Goal: Obtain resource: Download file/media

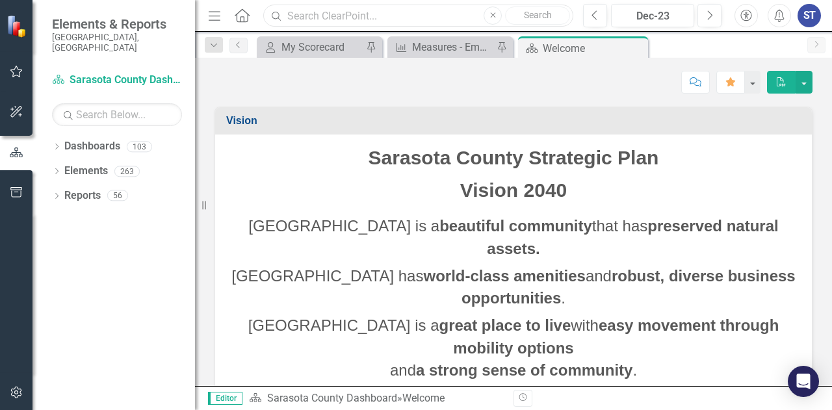
click at [357, 18] on input "text" at bounding box center [418, 16] width 310 height 23
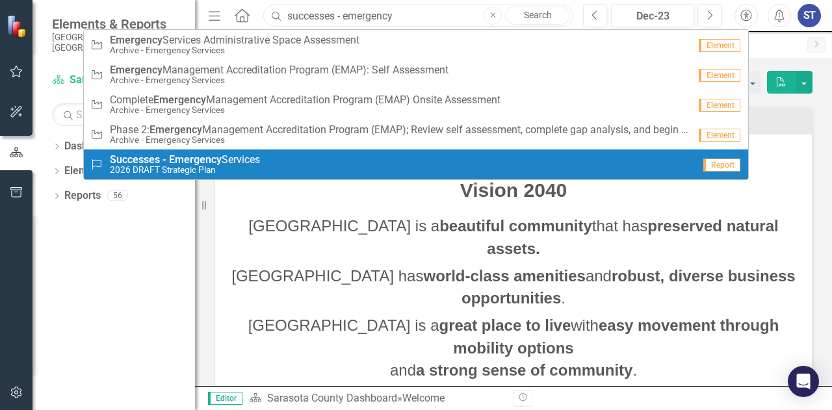
type input "successes - emergency"
click at [299, 163] on div "Success Successes - Emergency Services 2026 DRAFT Strategic Plan" at bounding box center [391, 164] width 603 height 21
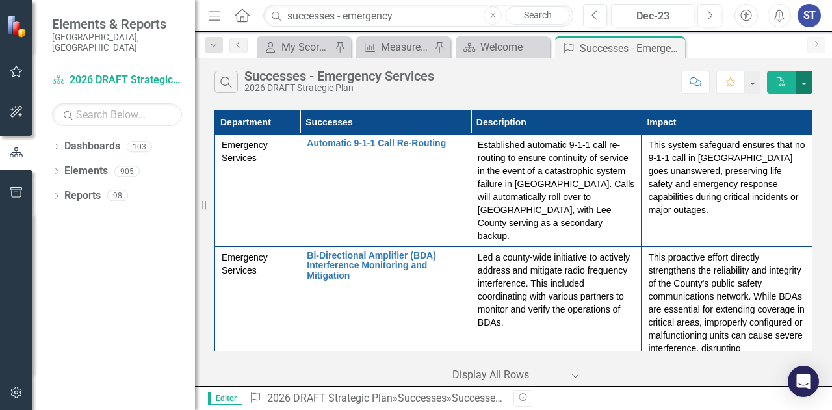
click at [806, 76] on button "button" at bounding box center [803, 82] width 17 height 23
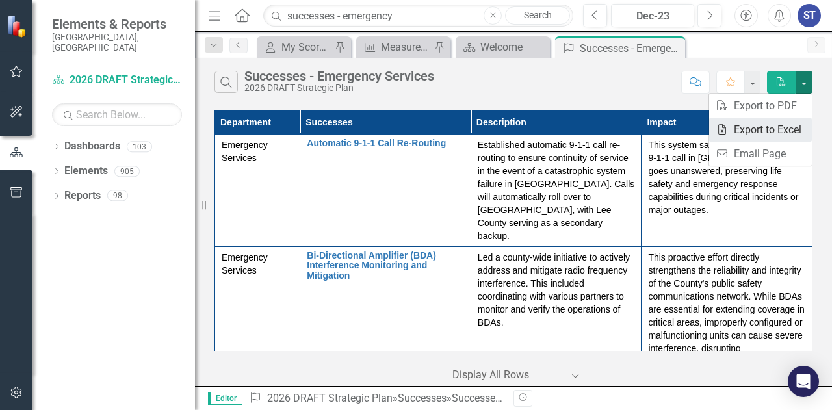
click at [776, 127] on link "Excel Export to Excel" at bounding box center [760, 130] width 103 height 24
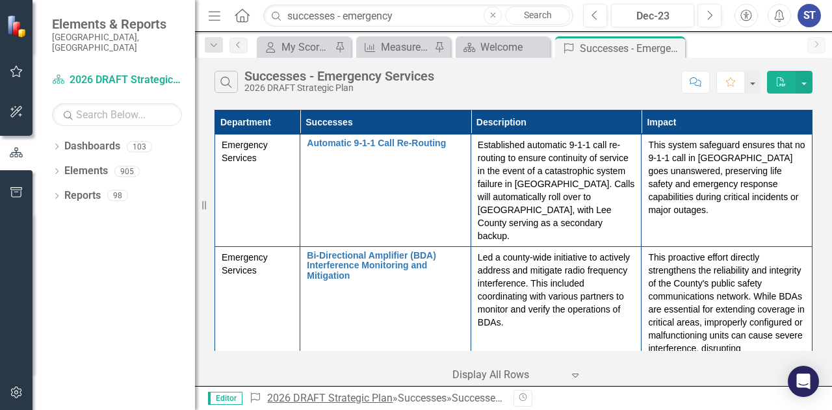
click at [359, 394] on link "2026 DRAFT Strategic Plan" at bounding box center [329, 398] width 125 height 12
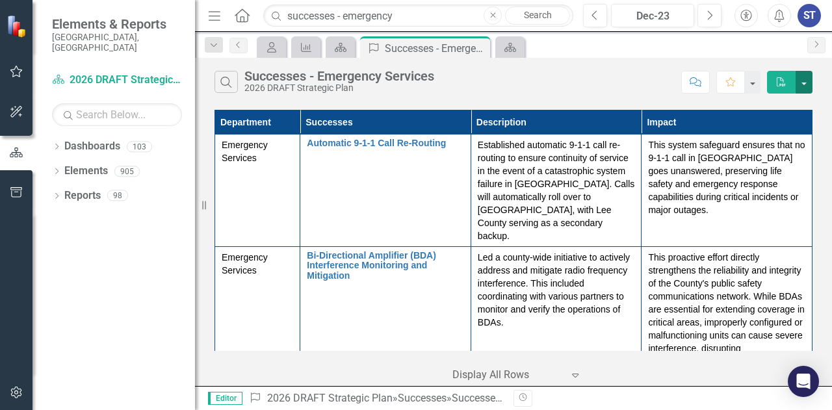
click at [806, 80] on button "button" at bounding box center [803, 82] width 17 height 23
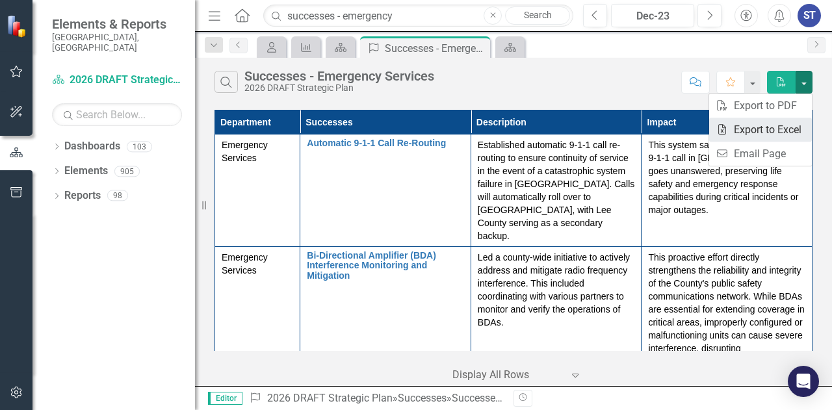
click at [758, 132] on link "Excel Export to Excel" at bounding box center [760, 130] width 103 height 24
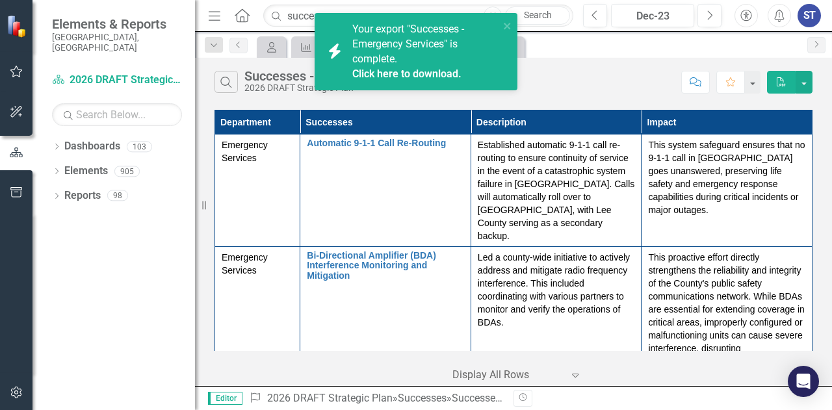
click at [408, 71] on link "Click here to download." at bounding box center [406, 74] width 109 height 12
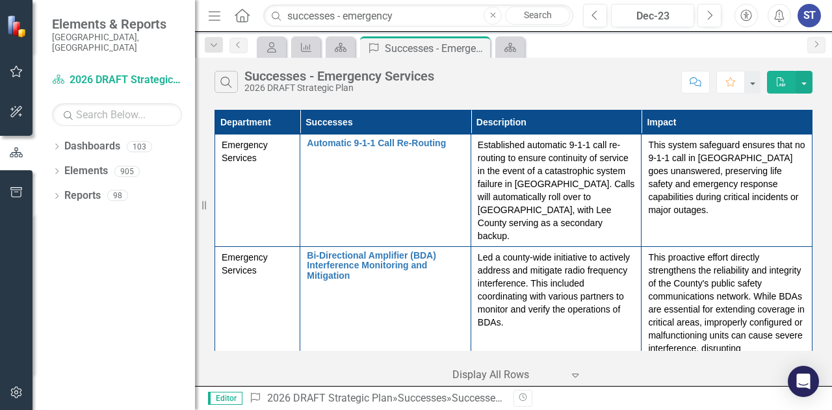
click at [602, 42] on div "My Scorecard Measure Dashboard Success Successes - Emergency Services Pin Close…" at bounding box center [527, 46] width 546 height 21
click at [590, 12] on button "Previous" at bounding box center [595, 15] width 24 height 23
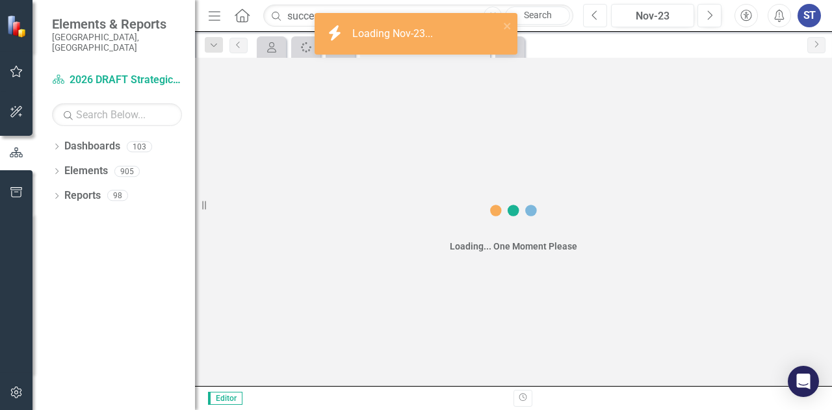
click at [590, 12] on button "Previous" at bounding box center [595, 15] width 24 height 23
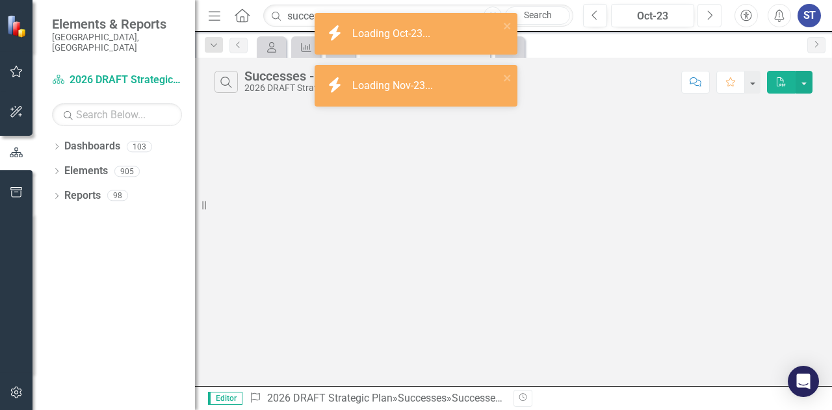
click at [711, 15] on icon "button" at bounding box center [710, 14] width 5 height 9
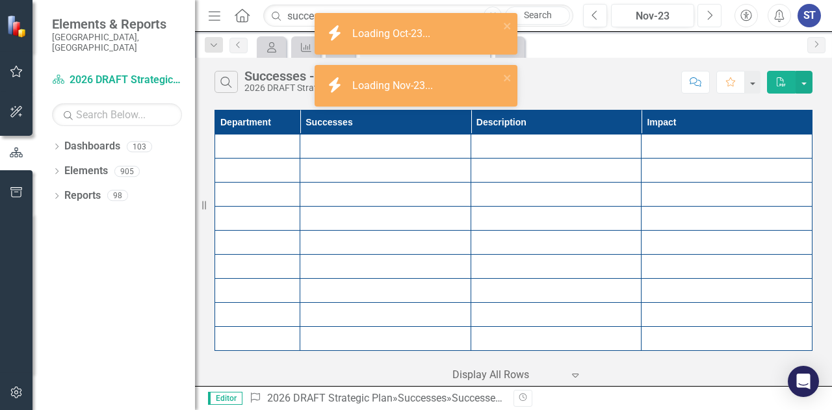
click at [711, 15] on icon "button" at bounding box center [710, 14] width 5 height 9
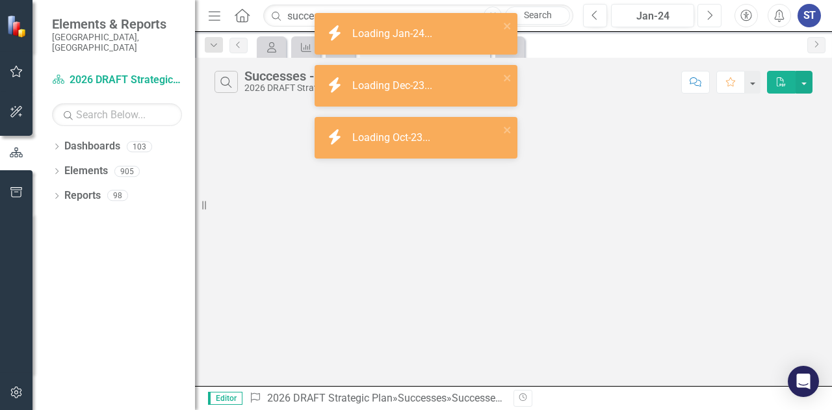
click at [711, 15] on icon "button" at bounding box center [710, 14] width 5 height 9
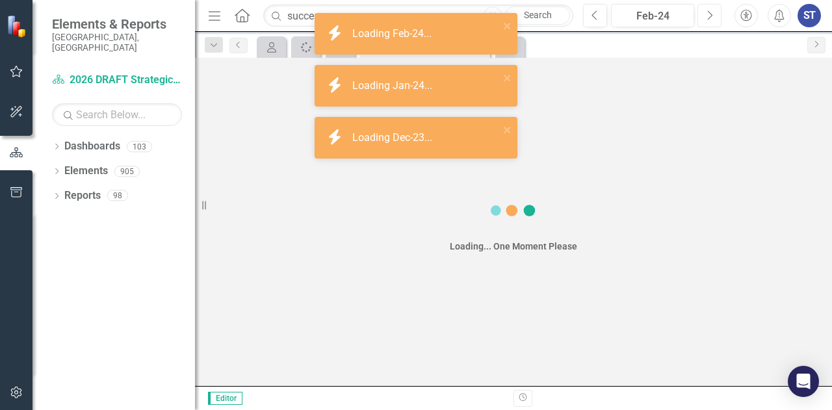
click at [711, 15] on icon "button" at bounding box center [710, 14] width 5 height 9
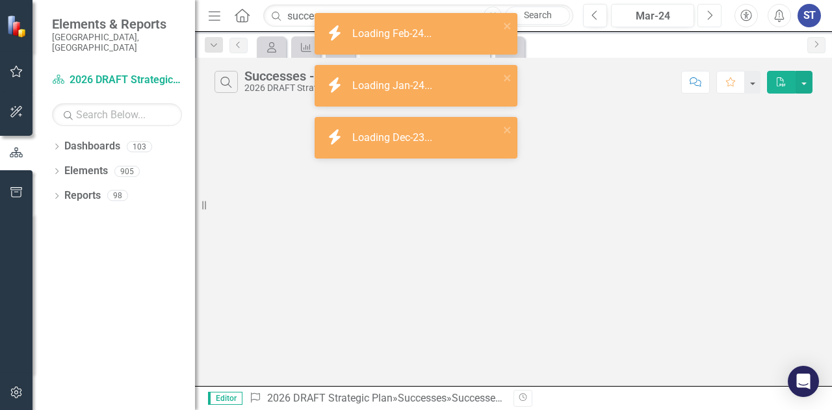
click at [711, 15] on icon "button" at bounding box center [710, 14] width 5 height 9
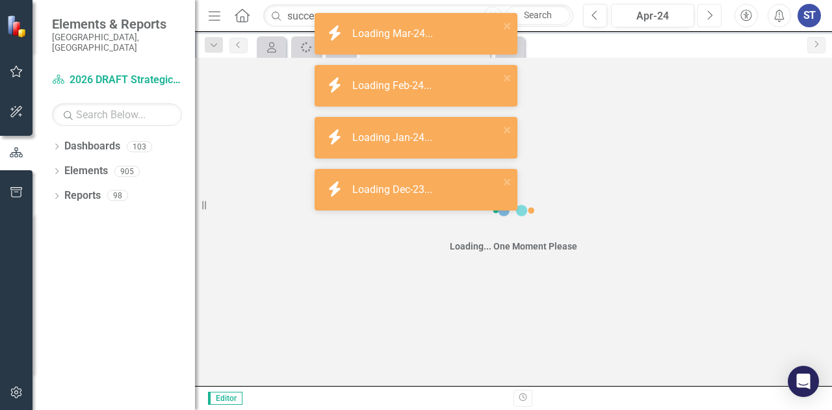
click at [711, 15] on icon "button" at bounding box center [710, 14] width 5 height 9
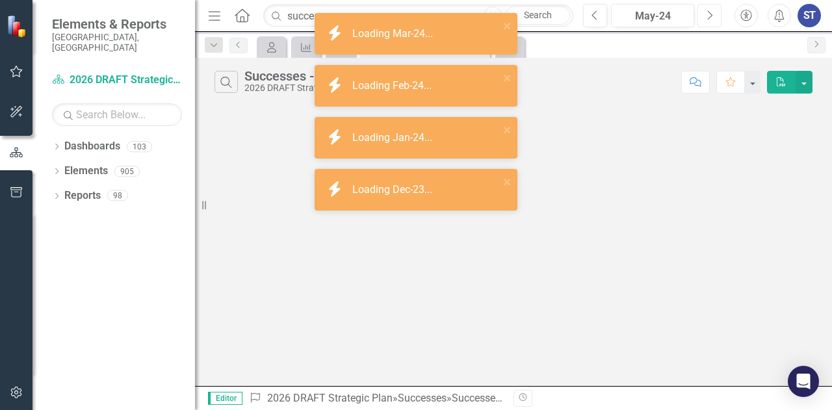
click at [711, 15] on icon "button" at bounding box center [710, 14] width 5 height 9
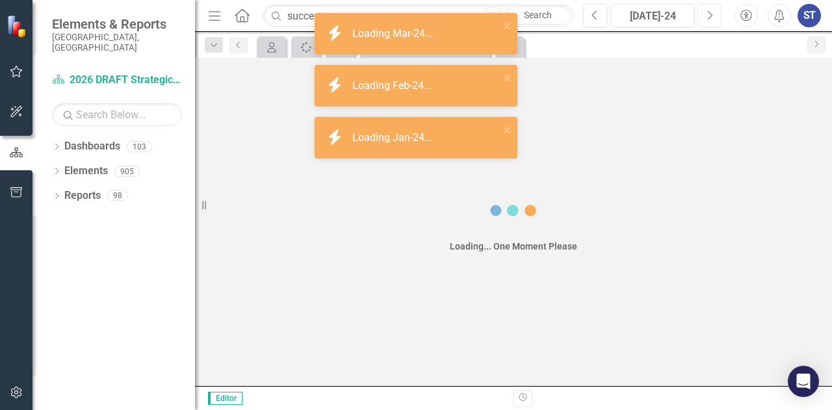
click at [711, 15] on icon "button" at bounding box center [710, 14] width 5 height 9
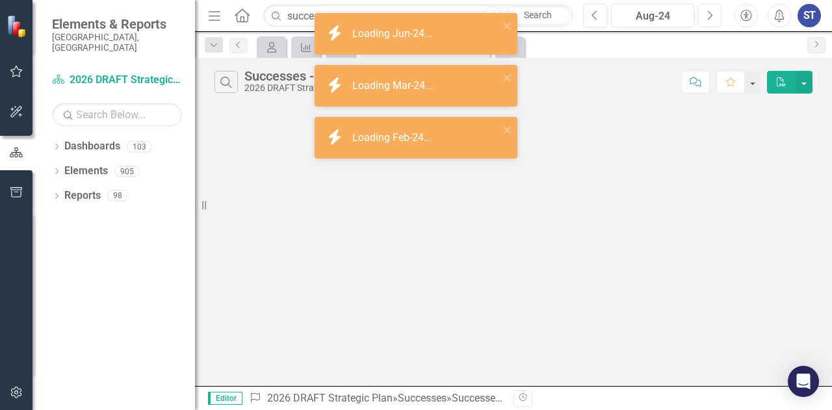
click at [711, 15] on icon "button" at bounding box center [710, 14] width 5 height 9
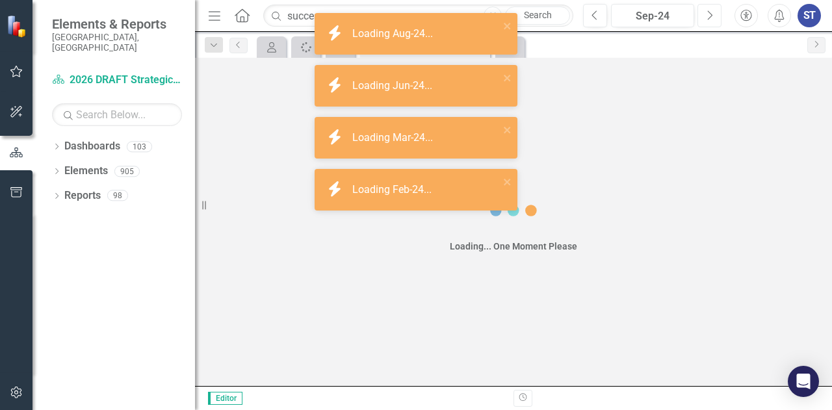
click at [711, 15] on icon "button" at bounding box center [710, 14] width 5 height 9
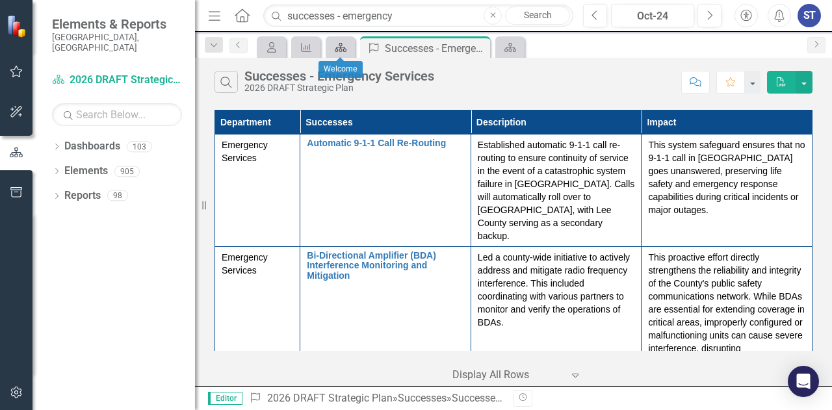
click at [343, 44] on icon "Dashboard" at bounding box center [340, 47] width 13 height 10
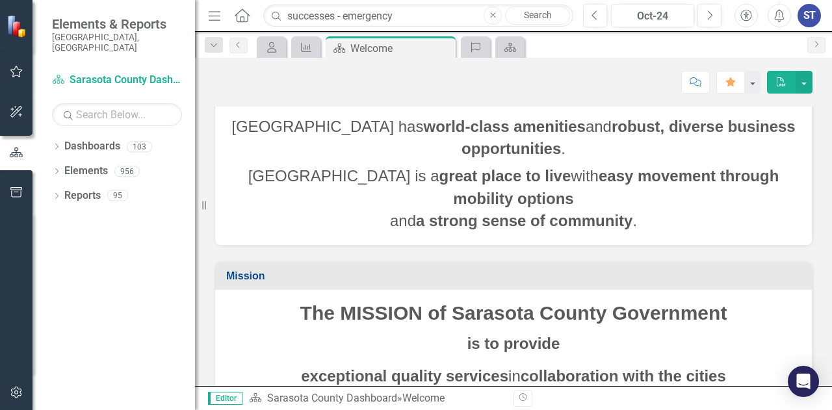
scroll to position [230, 0]
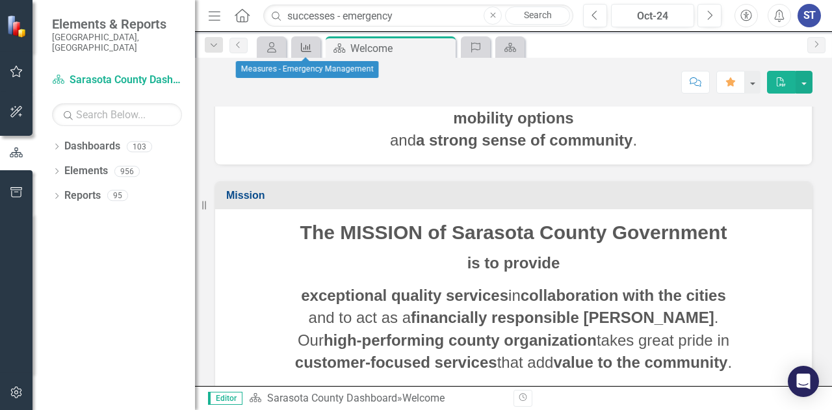
click at [310, 49] on icon "Measure" at bounding box center [306, 47] width 13 height 10
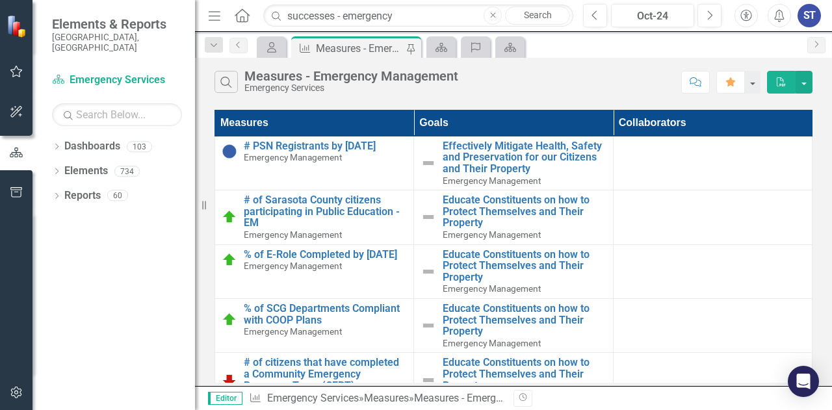
scroll to position [139, 0]
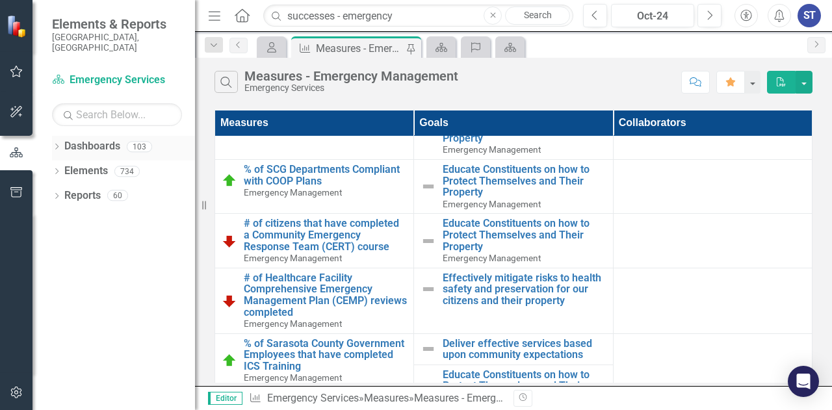
click at [56, 144] on icon "Dropdown" at bounding box center [56, 147] width 9 height 7
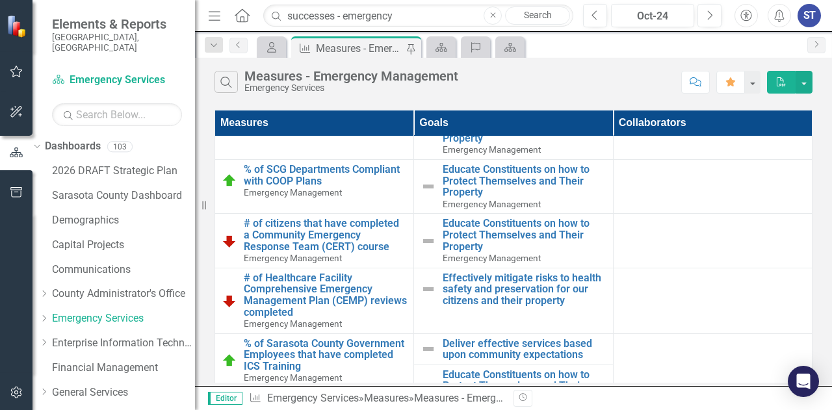
scroll to position [84, 0]
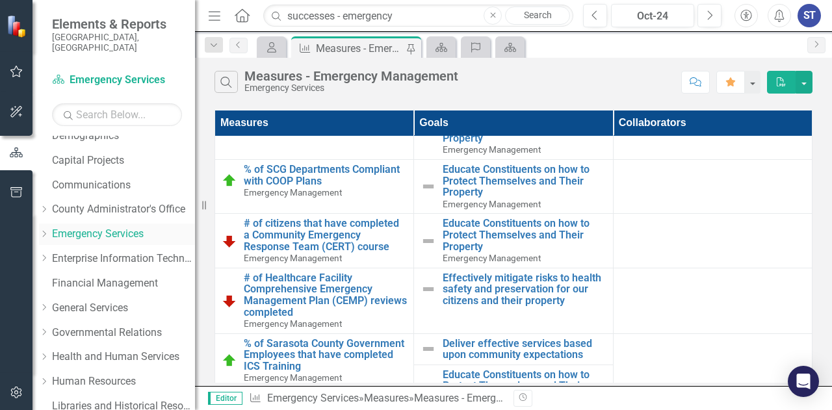
click at [138, 227] on link "Emergency Services" at bounding box center [123, 234] width 143 height 15
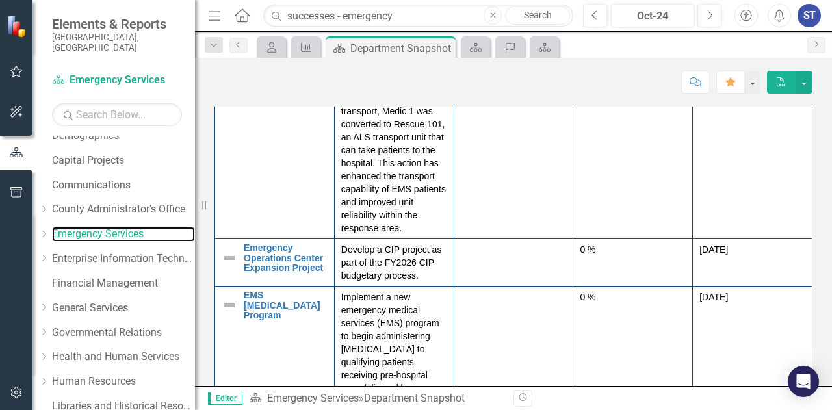
scroll to position [1367, 0]
